Goal: Information Seeking & Learning: Learn about a topic

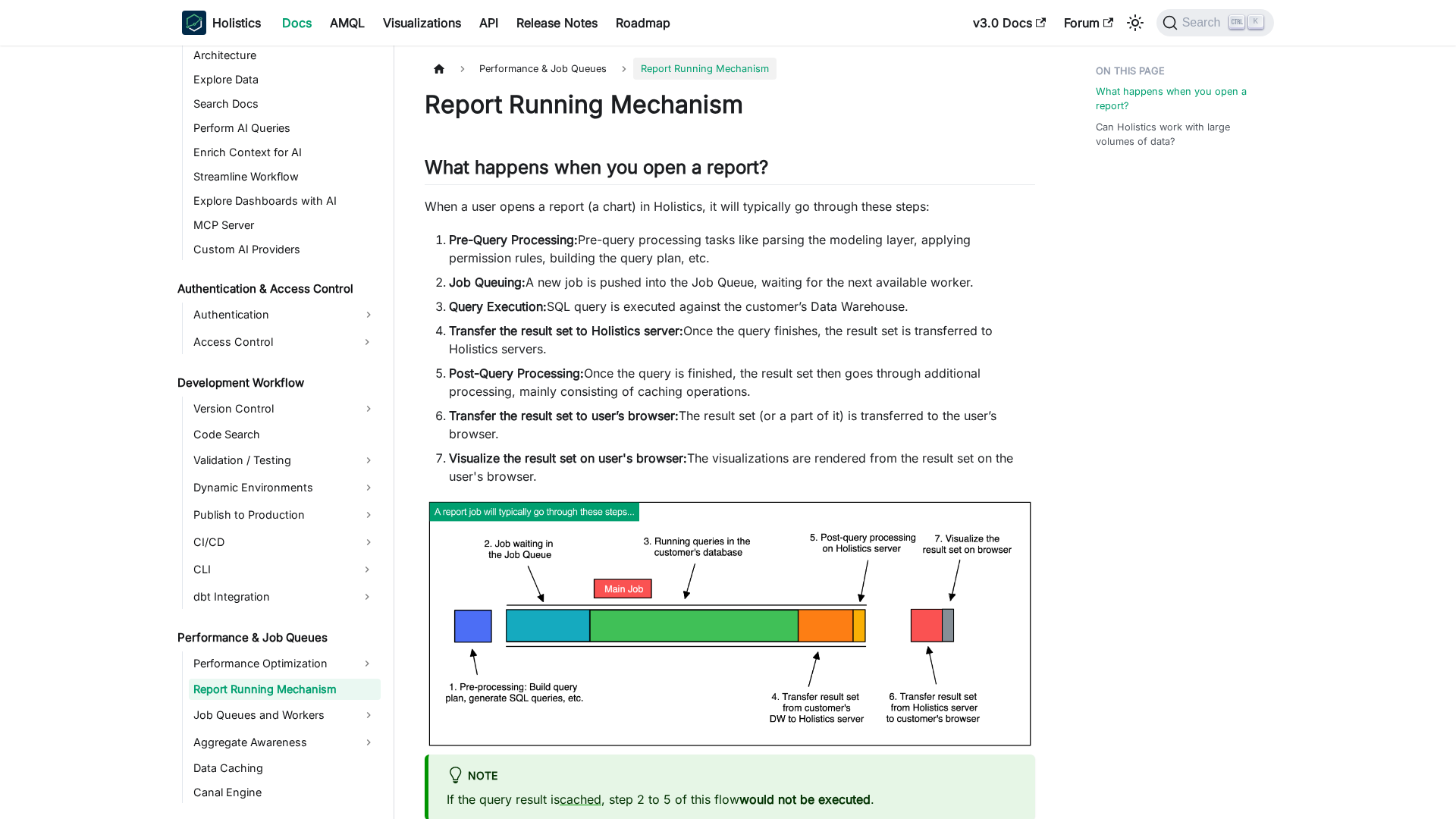
scroll to position [867, 0]
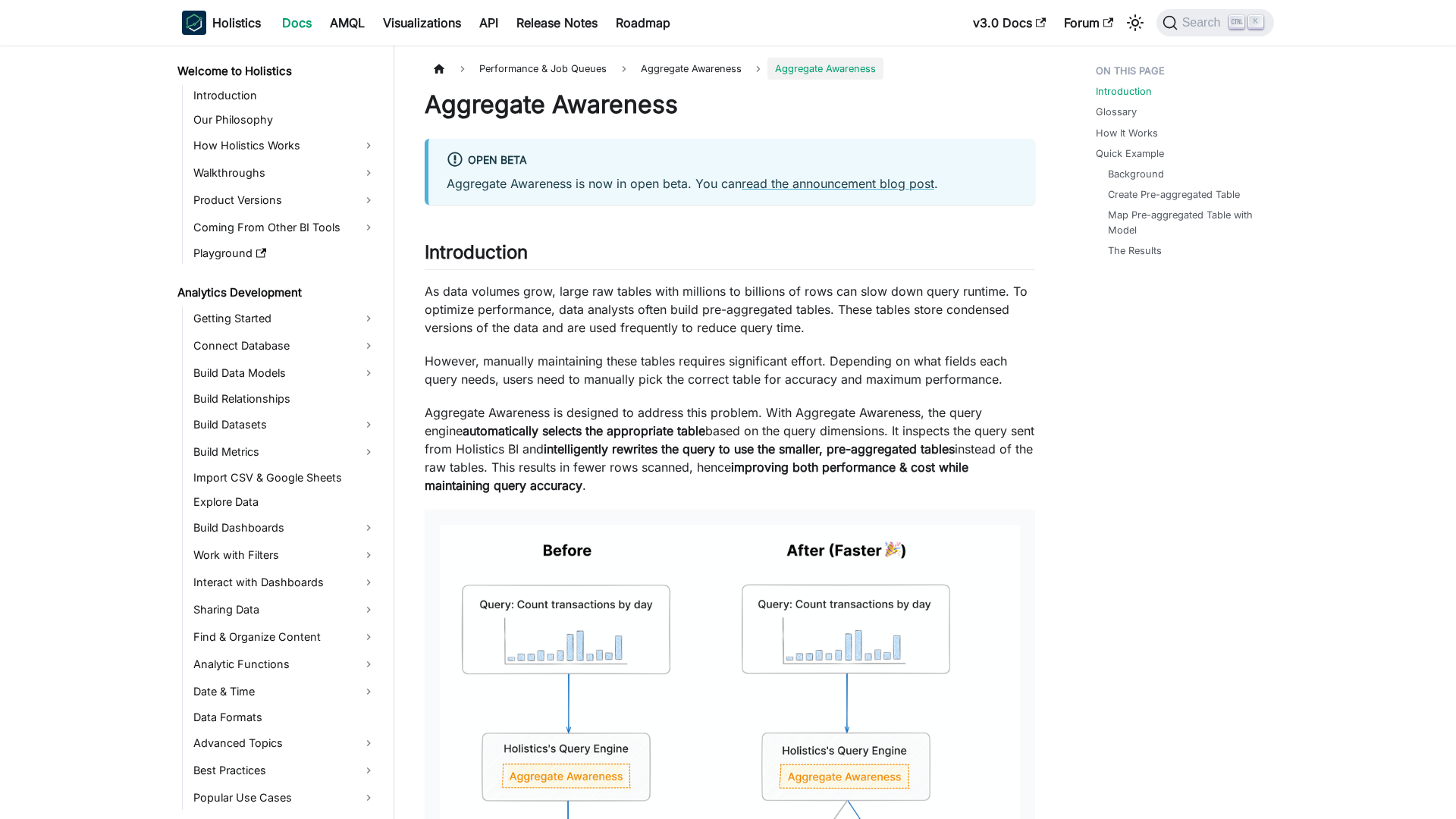
scroll to position [946, 0]
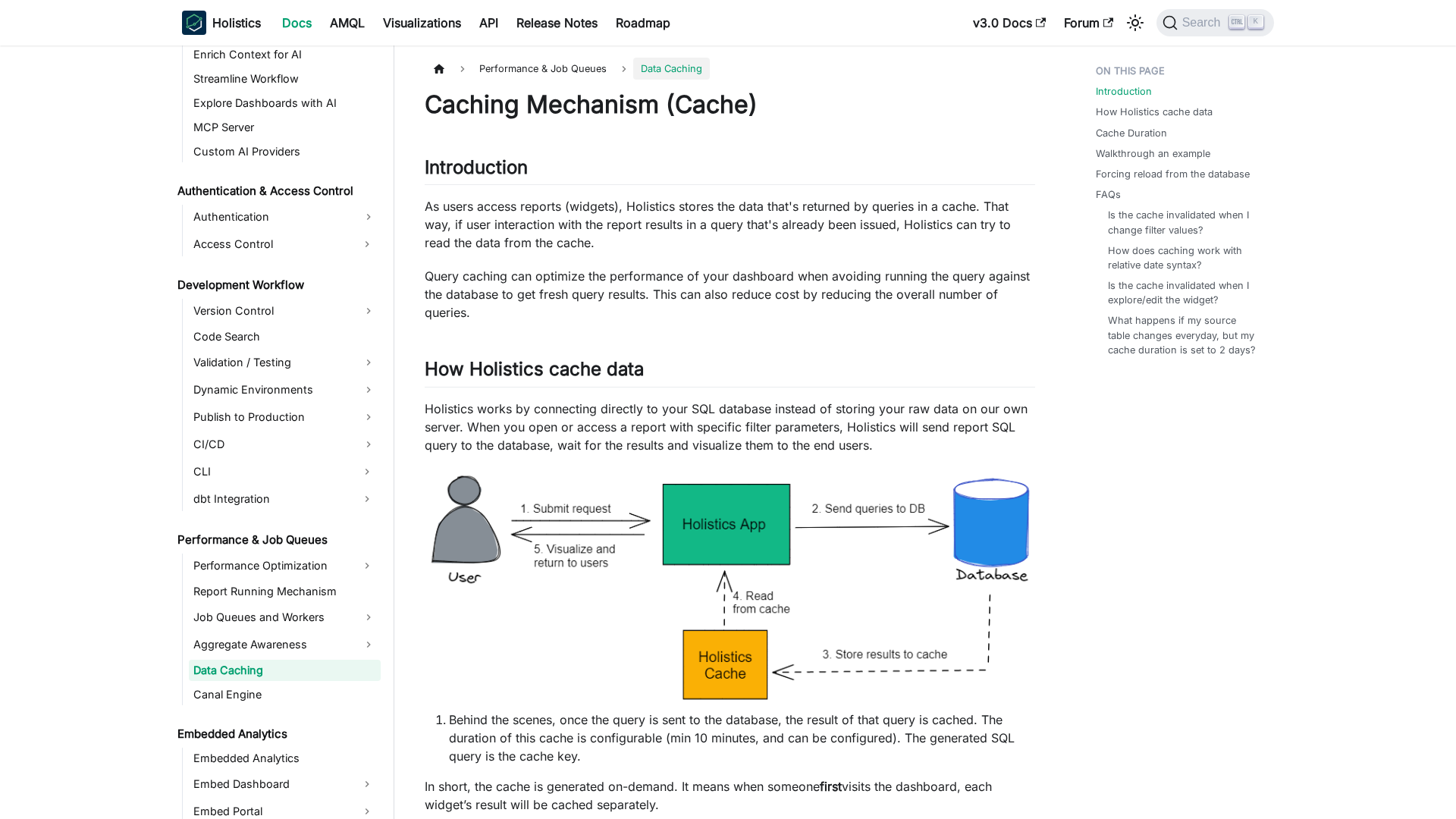
scroll to position [946, 0]
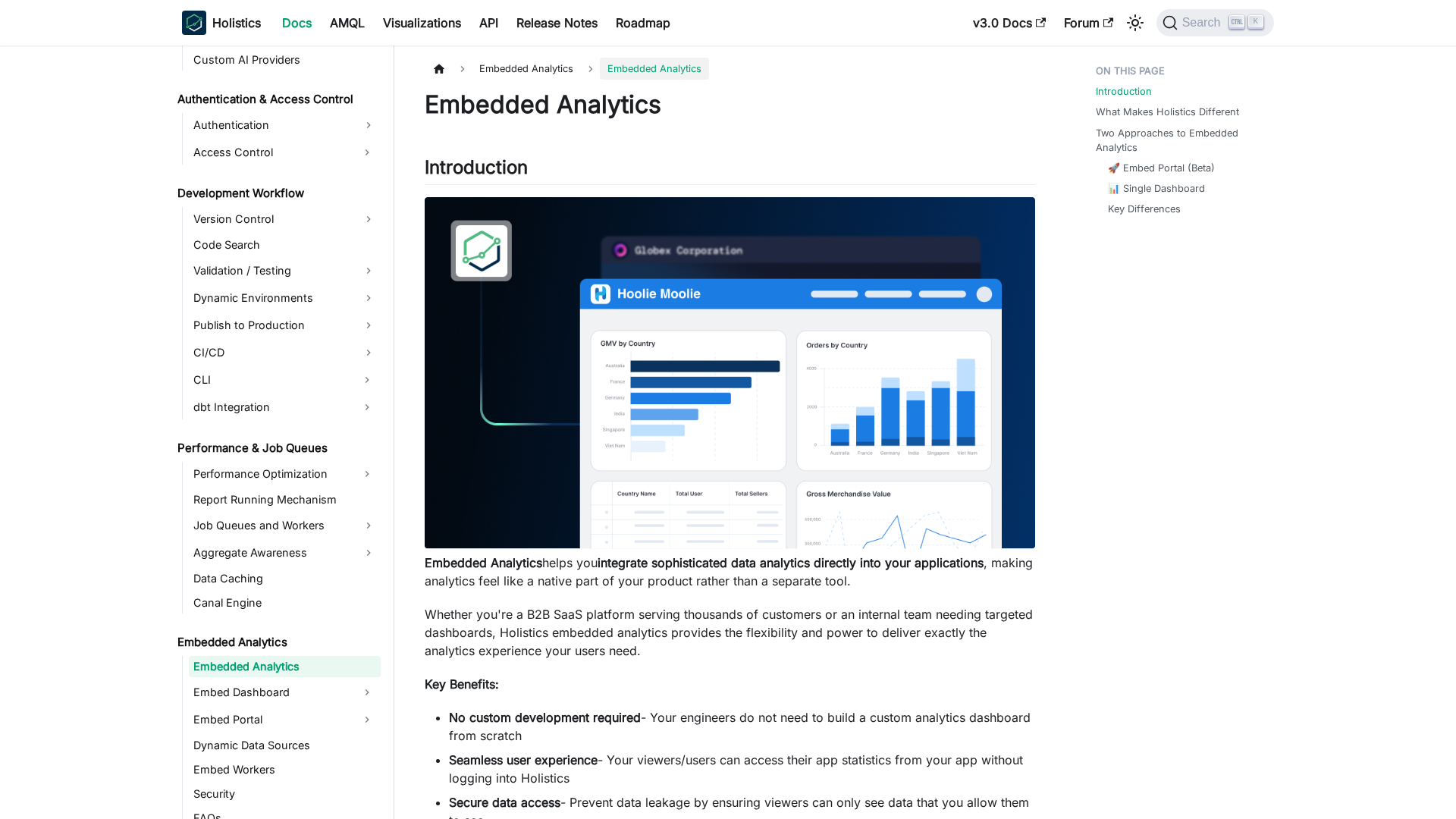
scroll to position [1034, 0]
